Goal: Complete application form

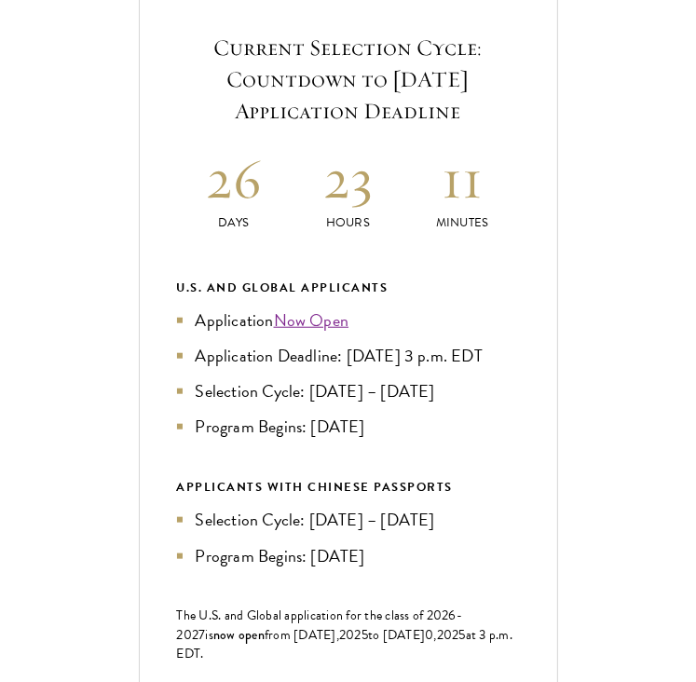
scroll to position [719, 0]
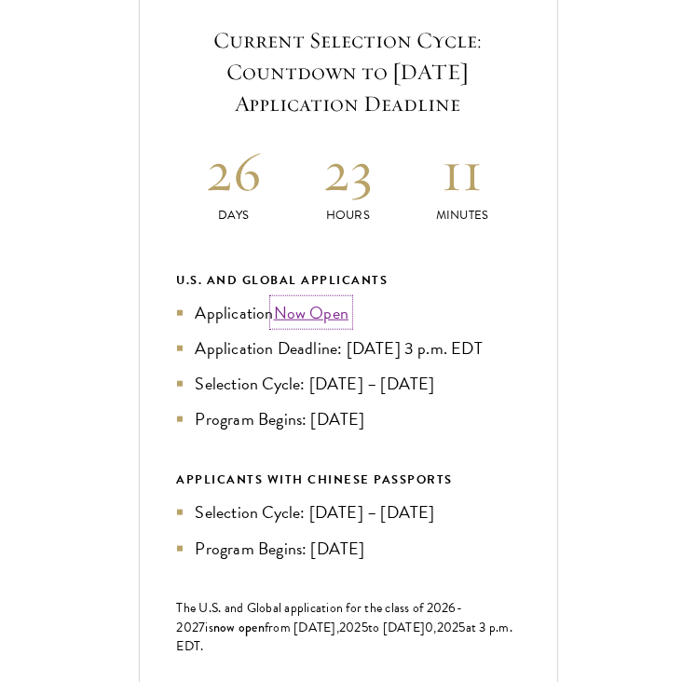
click at [298, 325] on link "Now Open" at bounding box center [311, 312] width 75 height 25
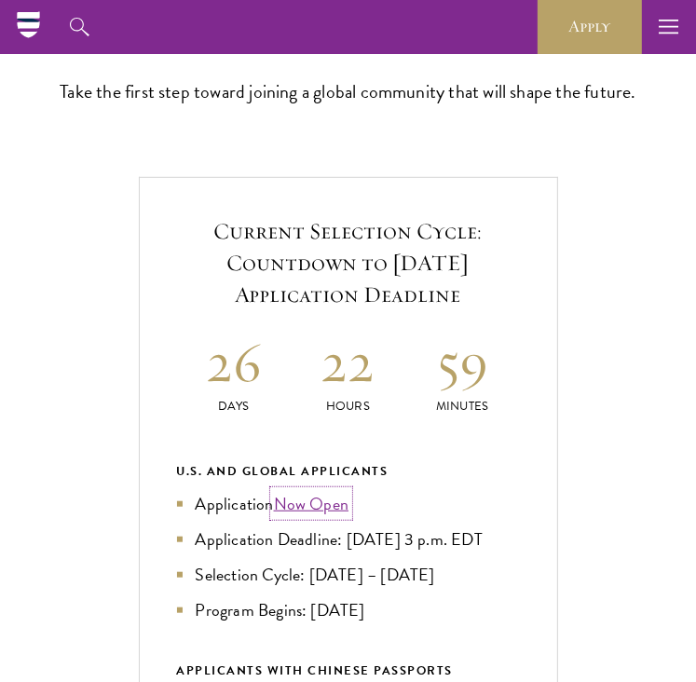
scroll to position [525, 0]
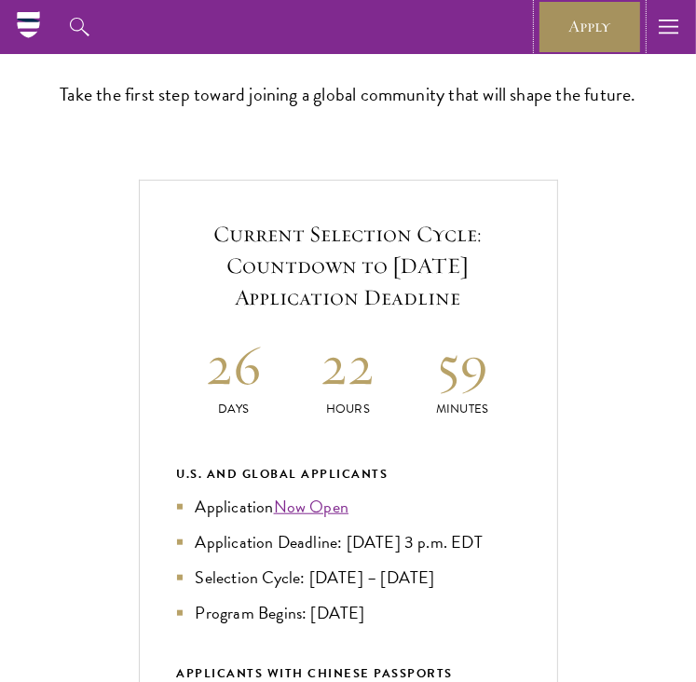
click at [589, 29] on link "Apply" at bounding box center [589, 27] width 104 height 54
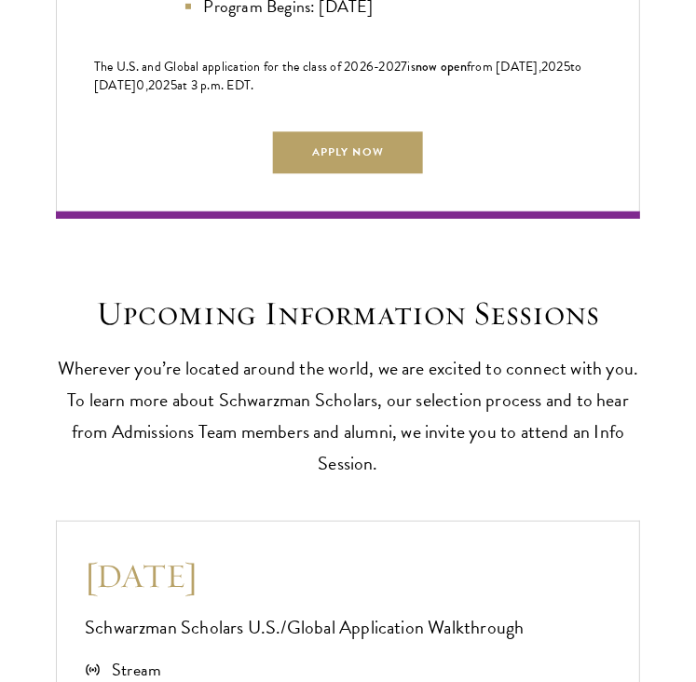
scroll to position [4134, 0]
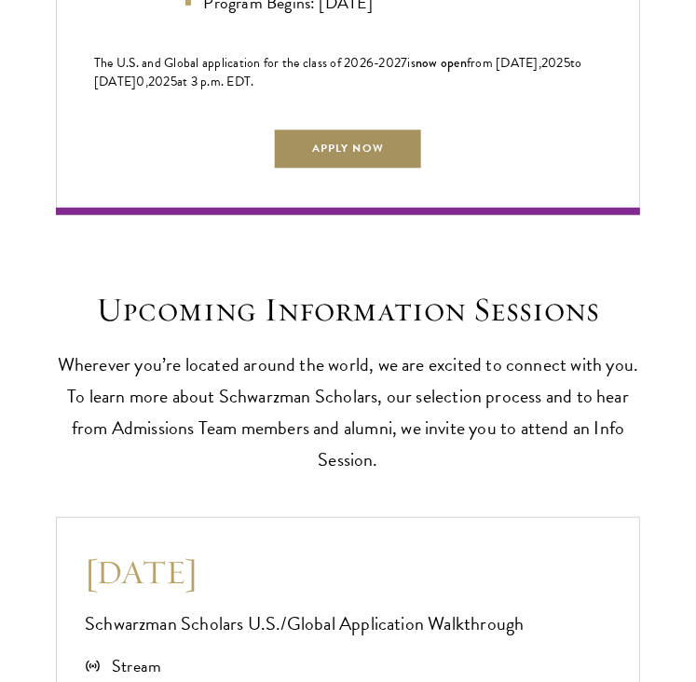
click at [345, 133] on link "Apply Now" at bounding box center [347, 150] width 149 height 42
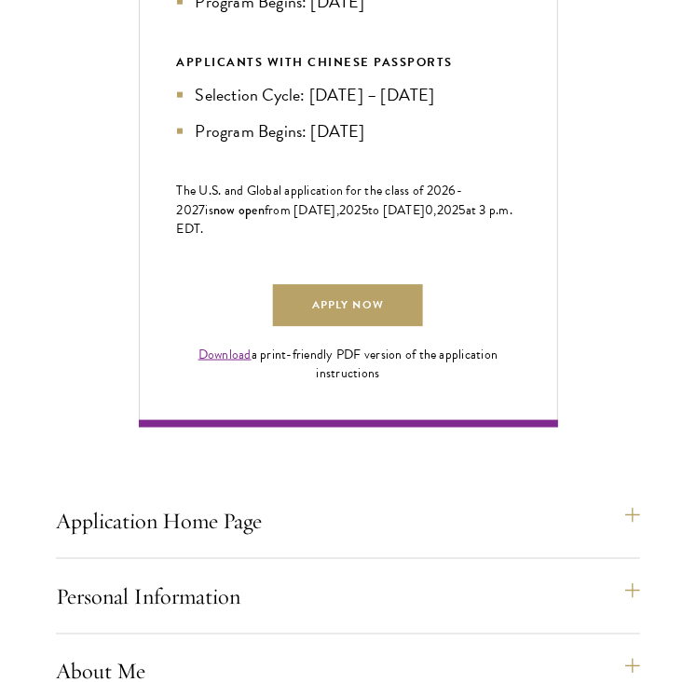
scroll to position [1154, 0]
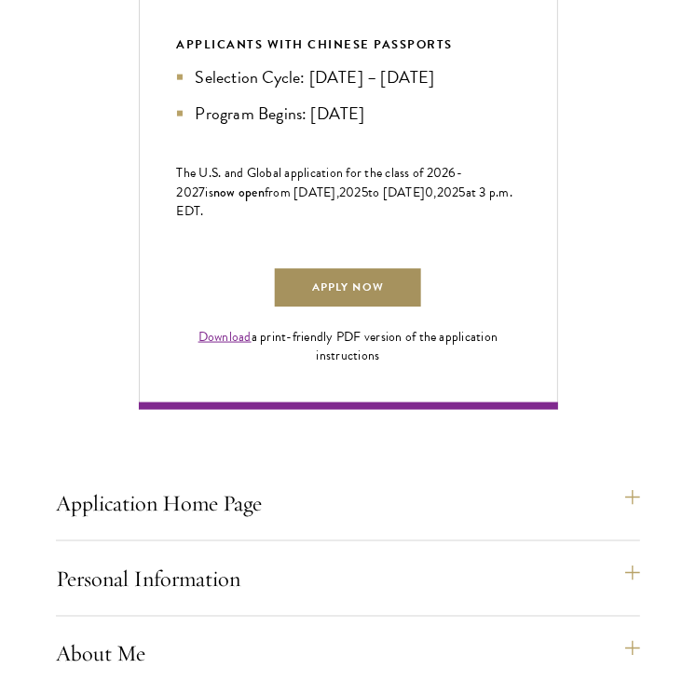
click at [327, 309] on link "Apply Now" at bounding box center [347, 288] width 149 height 42
